Goal: Contribute content: Contribute content

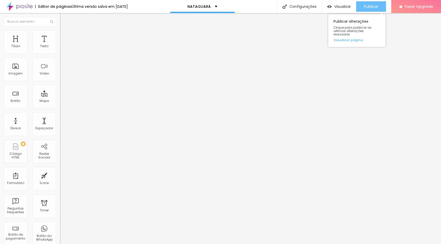
click at [374, 7] on span "Publicar" at bounding box center [371, 6] width 14 height 4
click at [372, 5] on span "Publicar" at bounding box center [371, 6] width 14 height 4
click at [364, 5] on span "Publicar" at bounding box center [371, 6] width 14 height 4
click at [365, 7] on span "Publicar" at bounding box center [371, 6] width 14 height 4
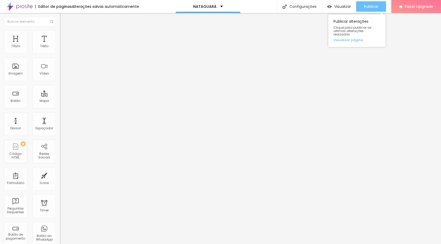
click at [371, 5] on span "Publicar" at bounding box center [371, 6] width 14 height 4
click at [60, 33] on img at bounding box center [62, 32] width 5 height 5
click at [60, 100] on input "50" at bounding box center [71, 102] width 22 height 5
type input "2"
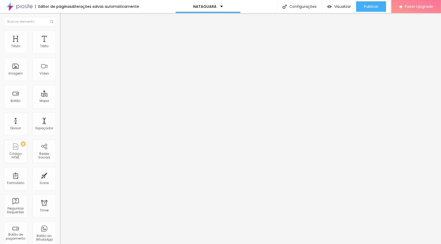
type input "2"
type input "25"
click at [60, 174] on input "50" at bounding box center [71, 176] width 22 height 5
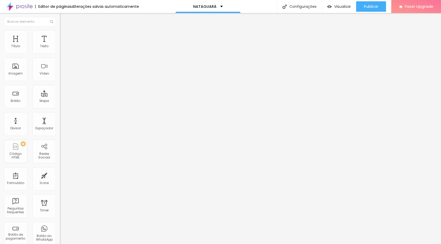
type input "2"
type input "25"
click at [372, 6] on span "Publicar" at bounding box center [371, 6] width 14 height 4
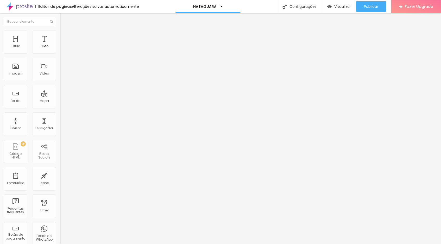
click at [60, 100] on input "25" at bounding box center [71, 102] width 22 height 5
type input "1"
type input "15"
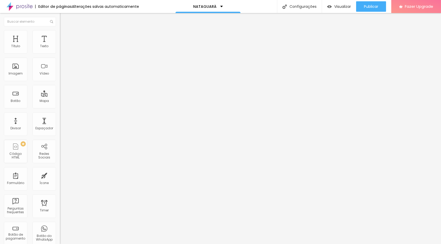
type input "15"
click at [60, 174] on input "25" at bounding box center [71, 176] width 22 height 5
type input "1"
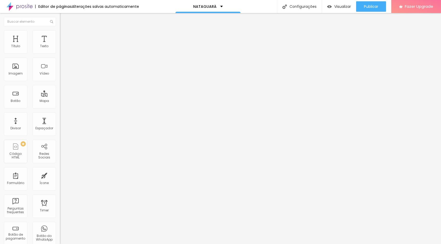
type input "15"
click at [367, 6] on span "Publicar" at bounding box center [371, 6] width 14 height 4
click at [60, 33] on img at bounding box center [62, 32] width 5 height 5
click at [60, 174] on input "15" at bounding box center [71, 176] width 22 height 5
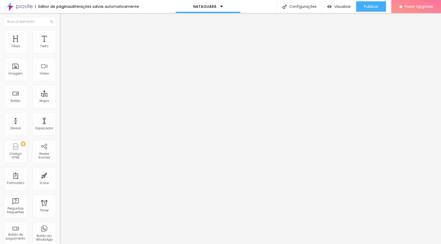
click at [60, 174] on input "15" at bounding box center [71, 176] width 22 height 5
type input "1"
type input "10"
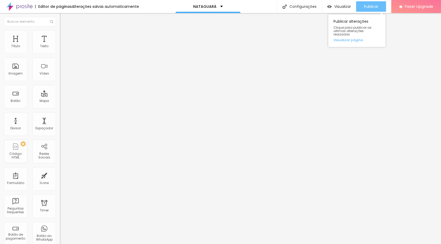
click at [366, 9] on div "Publicar" at bounding box center [371, 6] width 14 height 10
click at [60, 174] on input "10" at bounding box center [71, 176] width 22 height 5
type input "5"
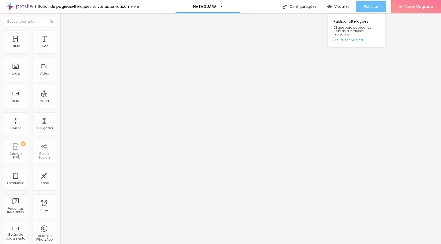
click at [373, 7] on span "Publicar" at bounding box center [371, 6] width 14 height 4
click at [372, 7] on span "Publicar" at bounding box center [371, 6] width 14 height 4
click at [60, 33] on li "Estilo" at bounding box center [90, 32] width 60 height 5
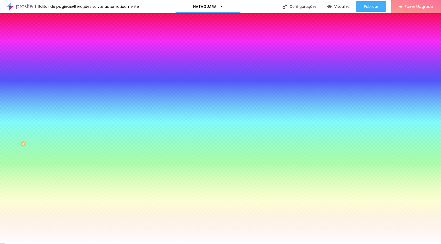
click at [62, 91] on icon "button" at bounding box center [63, 90] width 2 height 2
type input "105"
type input "110"
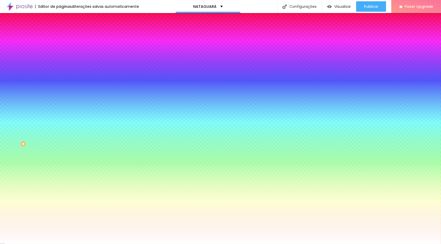
type input "140"
type input "160"
type input "165"
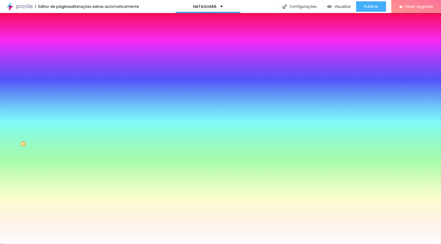
type input "165"
type input "175"
type input "185"
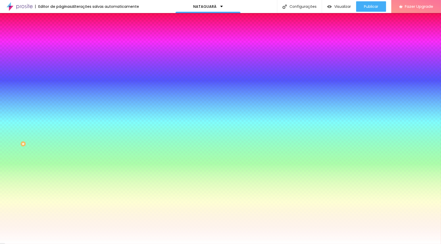
type input "190"
type input "195"
type input "190"
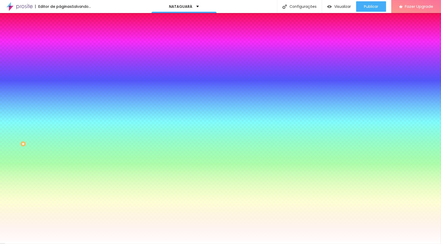
type input "190"
type input "185"
type input "180"
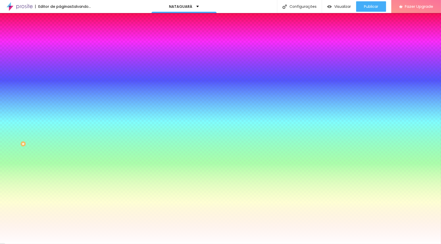
type input "165"
type input "160"
type input "155"
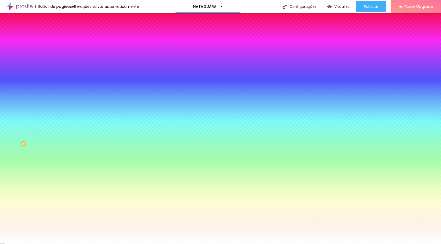
type input "155"
type input "150"
type input "145"
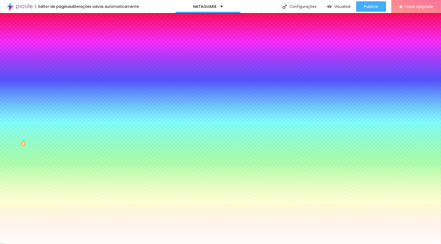
type input "140"
type input "135"
type input "130"
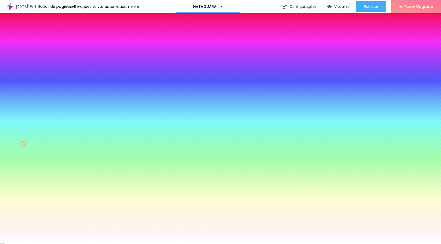
type input "130"
type input "120"
type input "110"
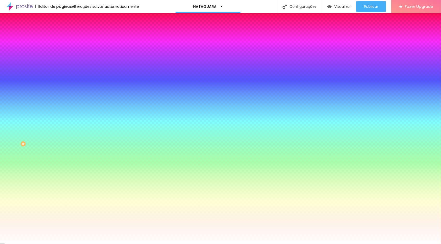
type input "105"
type input "100"
type input "105"
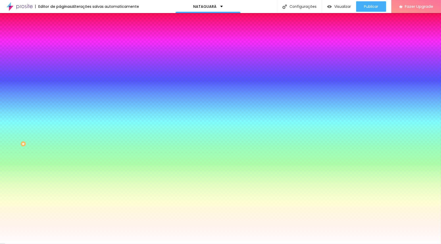
type input "105"
type input "110"
type input "115"
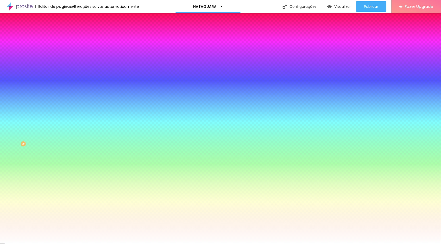
type input "120"
type input "125"
type input "120"
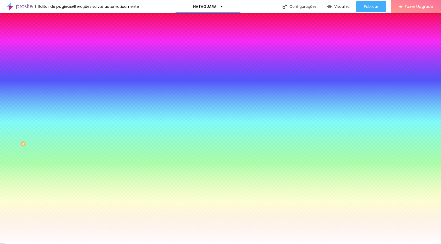
type input "120"
type input "115"
type input "120"
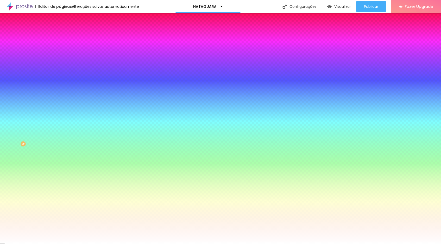
type input "115"
type input "110"
type input "105"
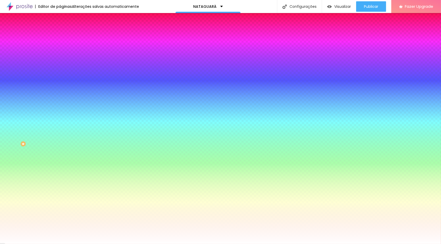
type input "105"
type input "100"
type input "105"
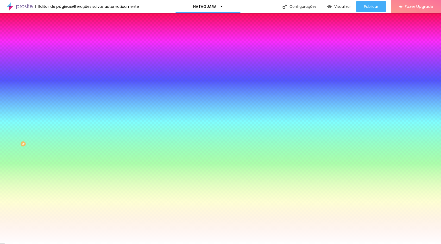
type input "110"
type input "125"
type input "140"
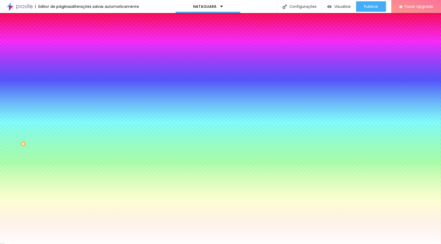
type input "140"
type input "145"
type input "150"
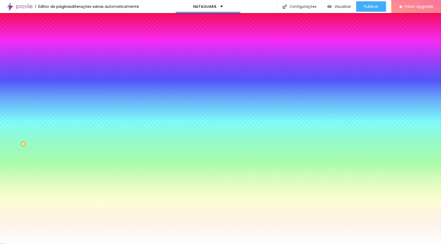
type input "155"
type input "160"
type input "165"
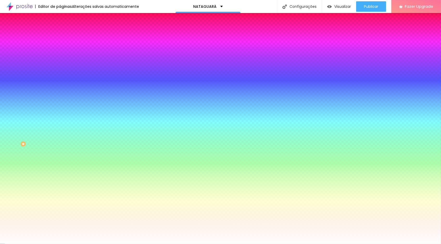
type input "165"
type input "170"
type input "175"
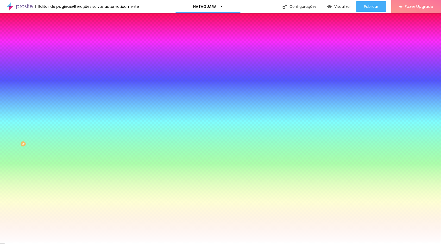
type input "180"
type input "185"
type input "190"
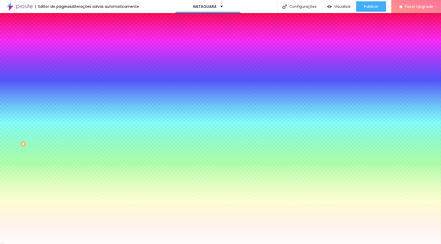
type input "190"
type input "195"
type input "200"
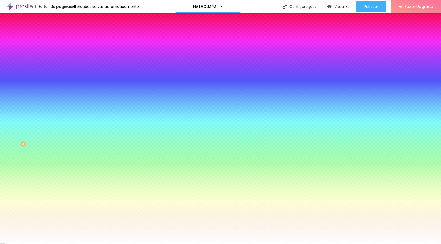
type input "205"
type input "210"
type input "220"
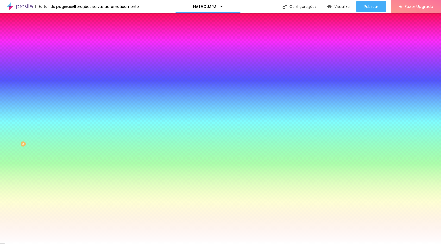
type input "220"
type input "235"
type input "250"
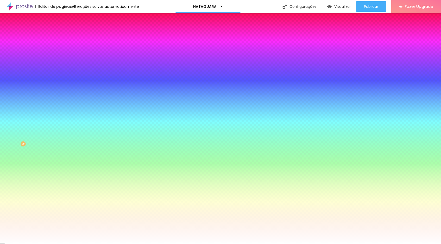
type input "270"
type input "315"
type input "325"
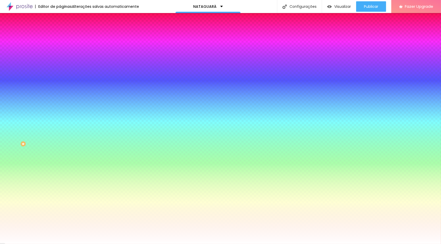
type input "325"
type input "330"
type input "350"
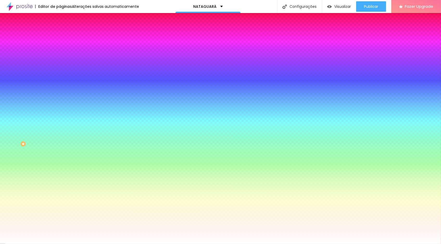
type input "425"
type input "445"
type input "500"
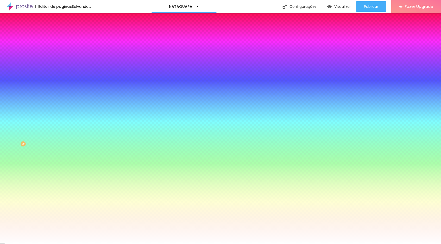
type input "500"
type input "495"
type input "485"
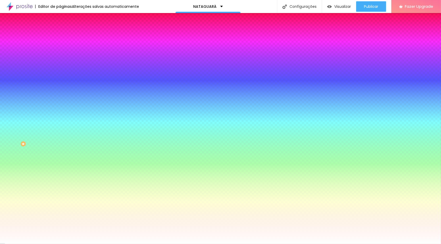
type input "440"
type input "430"
type input "415"
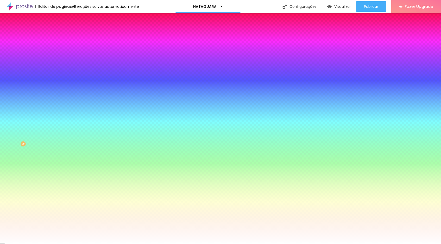
type input "415"
type input "390"
type input "385"
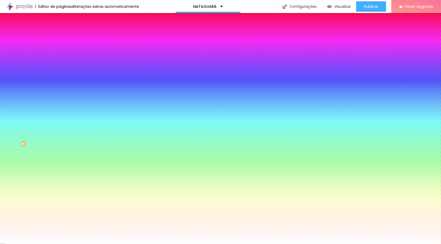
type input "380"
type input "365"
type input "350"
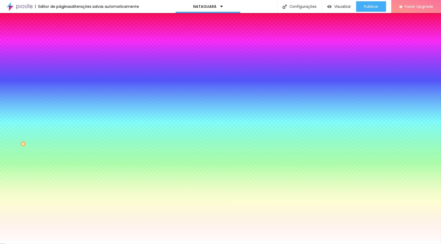
type input "350"
type input "345"
type input "325"
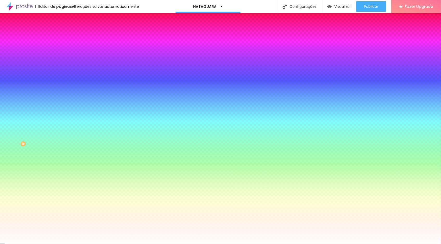
type input "320"
type input "245"
type input "225"
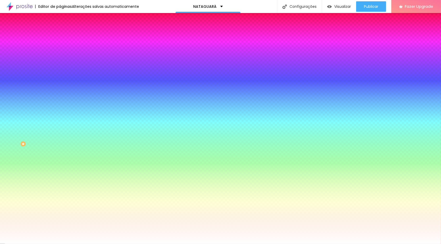
type input "225"
type input "205"
type input "190"
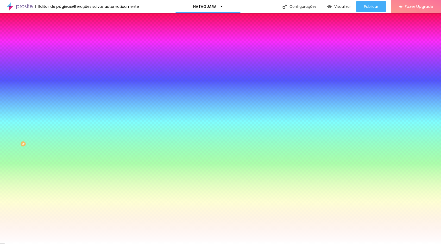
type input "185"
type input "175"
type input "170"
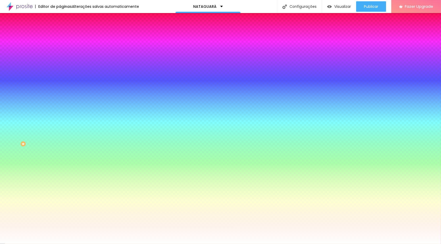
type input "170"
type input "160"
type input "165"
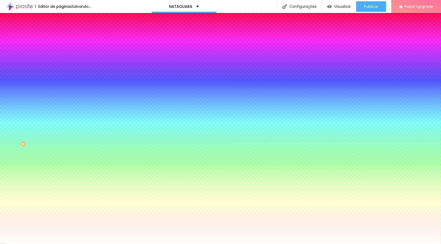
type input "170"
type input "175"
drag, startPoint x: 58, startPoint y: 203, endPoint x: 46, endPoint y: 201, distance: 11.8
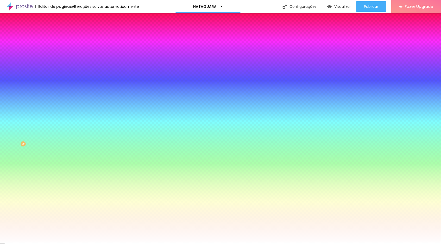
click at [46, 201] on body "Editor de páginas Alterações salvas automaticamente NATAGUARÁ Configurações Con…" at bounding box center [220, 122] width 441 height 244
drag, startPoint x: 116, startPoint y: 188, endPoint x: 143, endPoint y: 188, distance: 27.1
click at [143, 188] on body "Editor de páginas Alterações salvas automaticamente NATAGUARÁ Configurações Con…" at bounding box center [220, 122] width 441 height 244
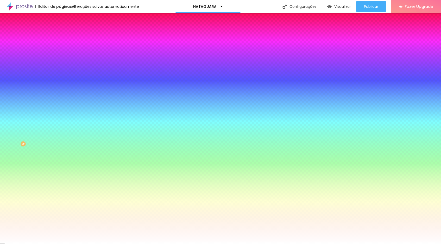
drag, startPoint x: 57, startPoint y: 203, endPoint x: 39, endPoint y: 208, distance: 18.4
click at [39, 208] on body "Editor de páginas Alterações salvas automaticamente NATAGUARÁ Configurações Con…" at bounding box center [220, 122] width 441 height 244
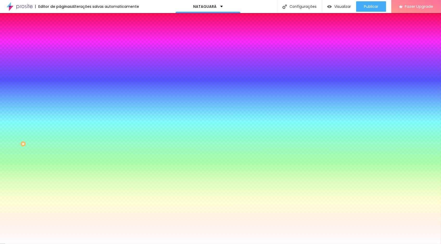
click at [108, 243] on div at bounding box center [220, 247] width 441 height 0
click at [53, 243] on div at bounding box center [220, 244] width 441 height 0
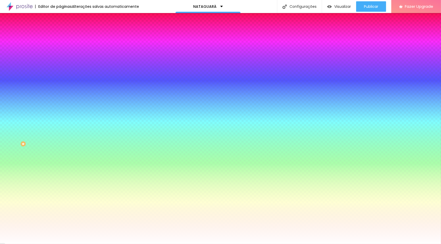
click at [62, 106] on icon "button" at bounding box center [63, 105] width 2 height 2
click at [114, 243] on div at bounding box center [220, 247] width 441 height 0
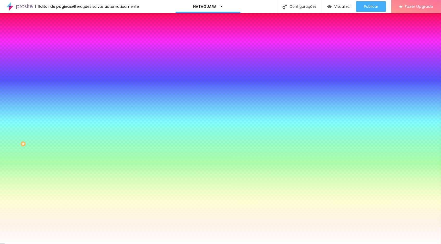
click at [109, 243] on div at bounding box center [220, 247] width 441 height 0
click at [53, 243] on div at bounding box center [220, 244] width 441 height 0
click at [60, 71] on div at bounding box center [90, 71] width 60 height 0
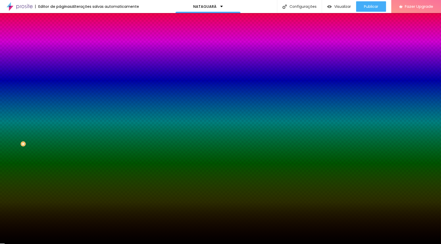
drag, startPoint x: 11, startPoint y: 138, endPoint x: 7, endPoint y: 145, distance: 7.3
click at [60, 145] on div "Editar Seção Conteúdo Estilo Avançado Imagem de fundo Trocar imagem Efeito da I…" at bounding box center [90, 128] width 60 height 231
click at [60, 108] on div "Imagem de fundo Trocar imagem Efeito da Imagem Parallax Nenhum Parallax Cor de …" at bounding box center [90, 74] width 60 height 67
click at [62, 69] on icon "button" at bounding box center [64, 68] width 4 height 4
click at [60, 65] on div "Cor de fundo" at bounding box center [90, 63] width 60 height 3
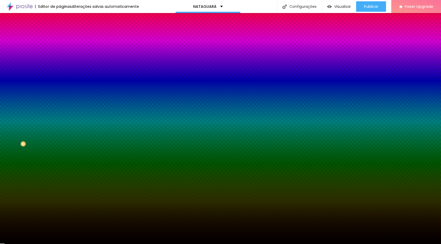
click at [60, 35] on li "Avançado" at bounding box center [90, 37] width 60 height 5
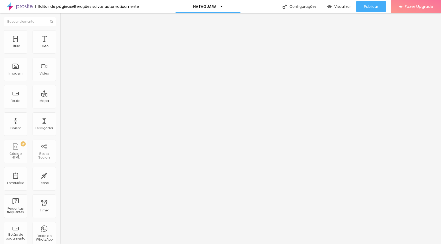
click at [60, 34] on li "Estilo" at bounding box center [90, 32] width 60 height 5
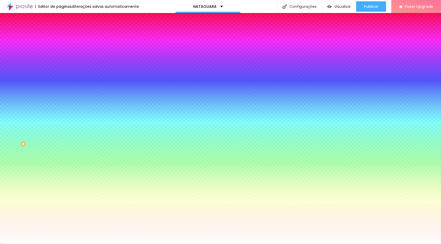
click at [60, 47] on div "Trocar imagem" at bounding box center [90, 46] width 60 height 4
click at [60, 30] on img at bounding box center [62, 27] width 5 height 5
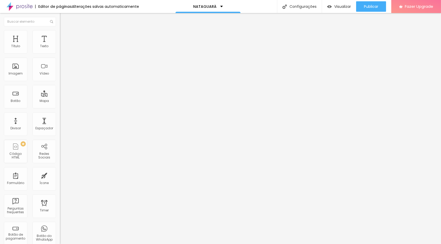
click at [60, 47] on span "Completo" at bounding box center [68, 45] width 16 height 4
click at [60, 50] on span "Encaixotado" at bounding box center [70, 48] width 20 height 4
click at [60, 55] on span "Completo" at bounding box center [68, 53] width 16 height 4
click at [60, 50] on span "Encaixotado" at bounding box center [70, 48] width 20 height 4
click at [365, 7] on span "Publicar" at bounding box center [371, 6] width 14 height 4
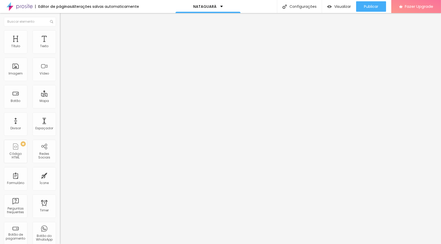
click at [60, 55] on span "Completo" at bounding box center [68, 53] width 16 height 4
click at [373, 8] on span "Publicar" at bounding box center [371, 6] width 14 height 4
click at [372, 5] on span "Publicar" at bounding box center [371, 6] width 14 height 4
click at [375, 5] on span "Publicar" at bounding box center [371, 6] width 14 height 4
click at [369, 6] on span "Publicar" at bounding box center [371, 6] width 14 height 4
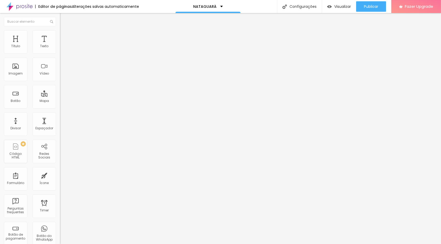
click at [17, 7] on img at bounding box center [20, 6] width 26 height 13
click at [367, 8] on span "Publicar" at bounding box center [371, 6] width 14 height 4
click at [365, 4] on span "Publicar" at bounding box center [371, 6] width 14 height 4
